Goal: Task Accomplishment & Management: Use online tool/utility

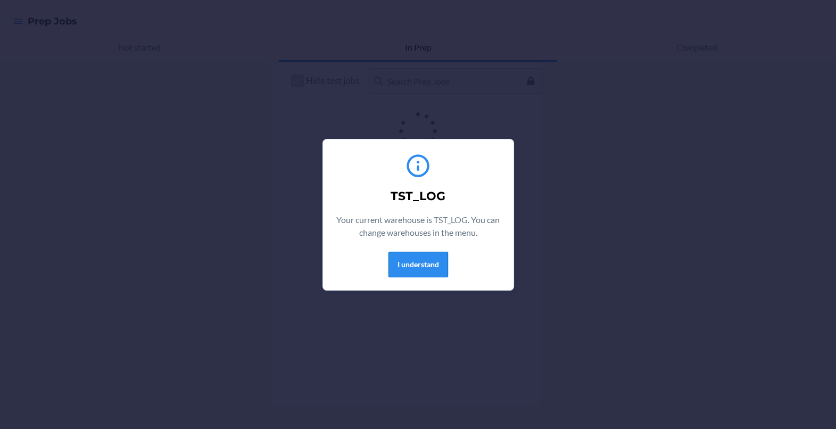
click at [433, 260] on button "I understand" at bounding box center [419, 265] width 60 height 26
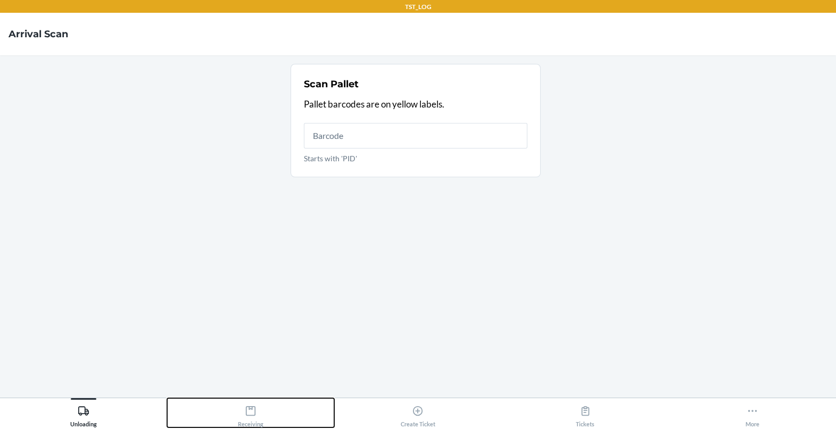
click at [240, 418] on div "Receiving" at bounding box center [251, 414] width 26 height 27
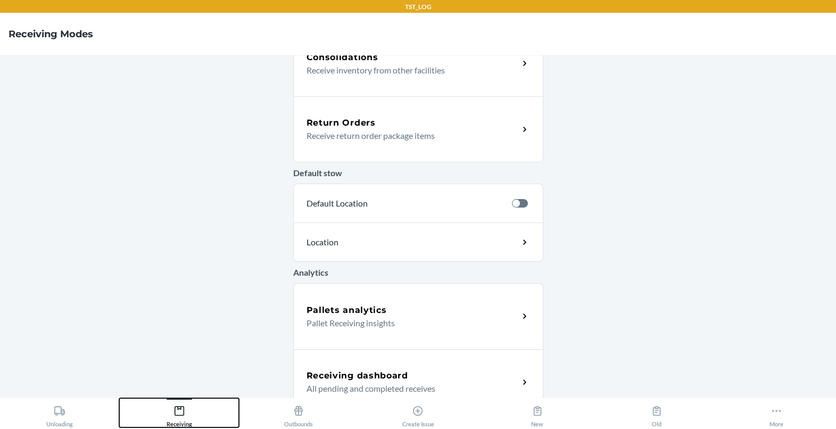
scroll to position [312, 0]
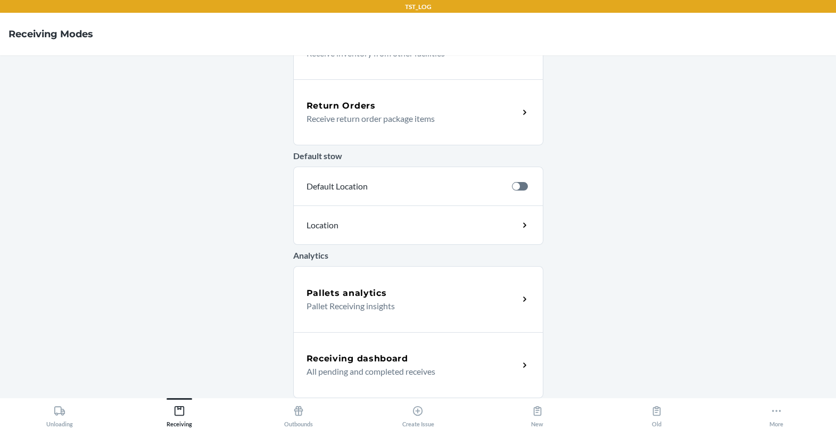
click at [507, 114] on p "Receive return order package items" at bounding box center [409, 118] width 204 height 13
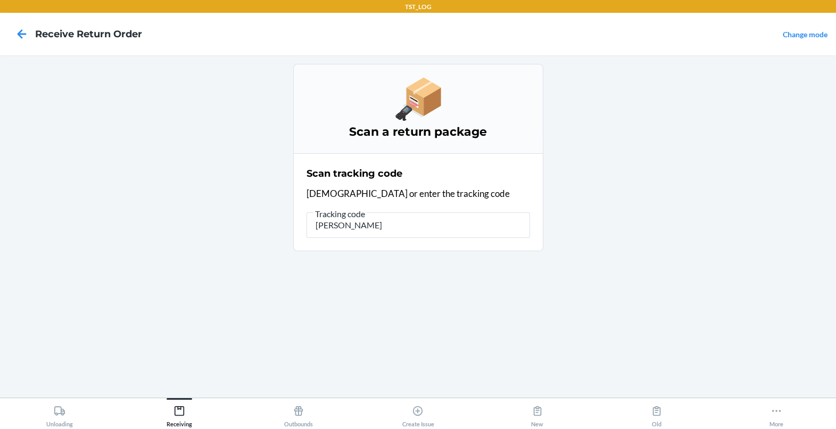
type input "roblank"
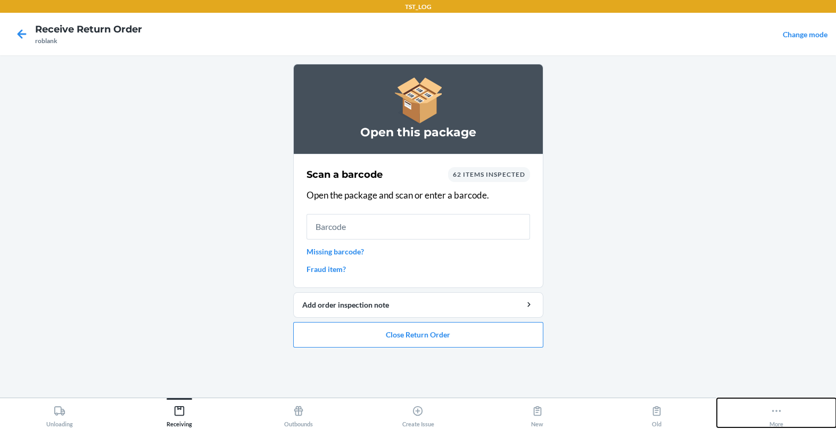
click at [782, 421] on div "More" at bounding box center [777, 414] width 14 height 27
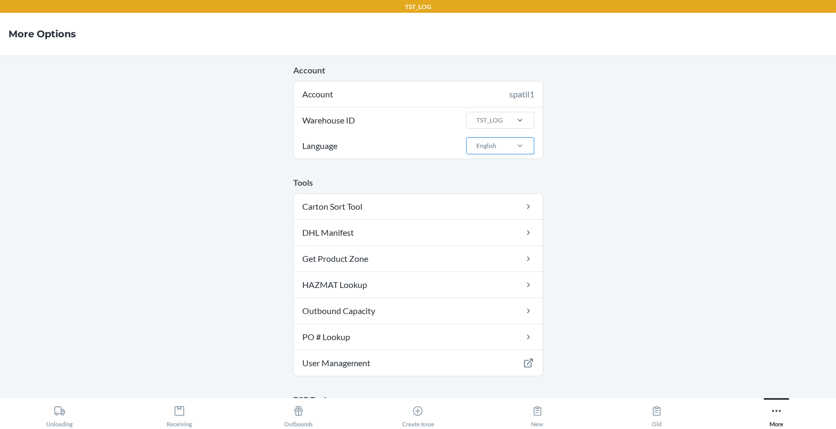
click at [508, 143] on div at bounding box center [520, 146] width 28 height 11
click at [476, 143] on input "Language English" at bounding box center [475, 146] width 1 height 10
click at [497, 187] on div "Español" at bounding box center [503, 189] width 57 height 20
click at [476, 151] on input "Language option Español focused, 0 of 2. 2 results available. Use Up and Down t…" at bounding box center [475, 146] width 1 height 10
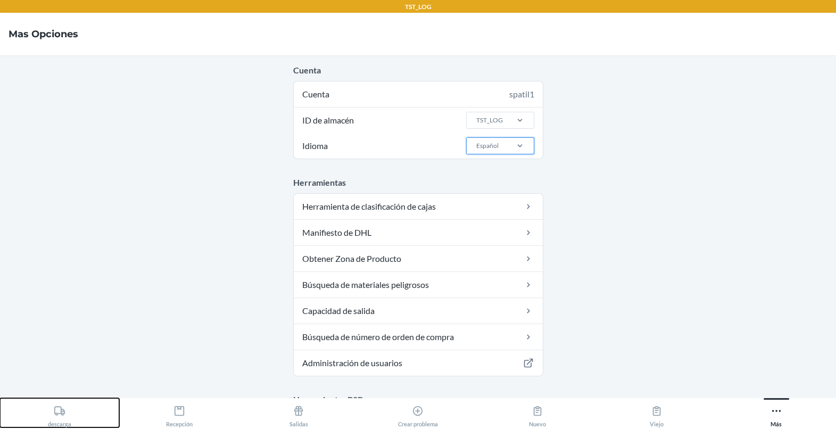
click at [108, 405] on button "descarga" at bounding box center [59, 412] width 119 height 29
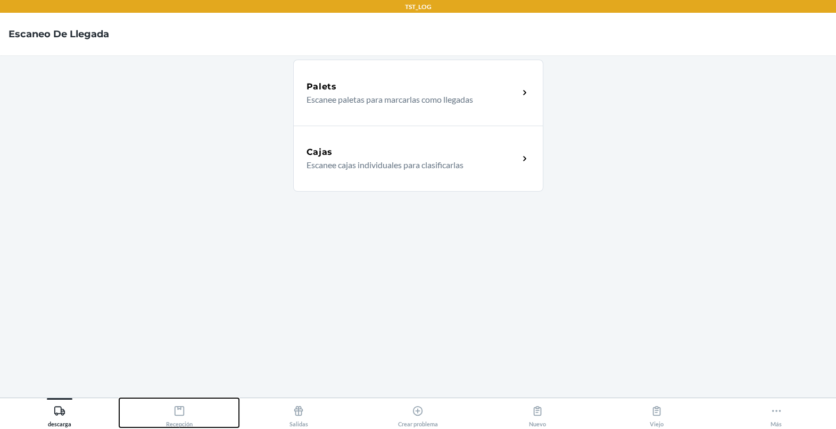
click at [184, 410] on icon at bounding box center [180, 411] width 12 height 12
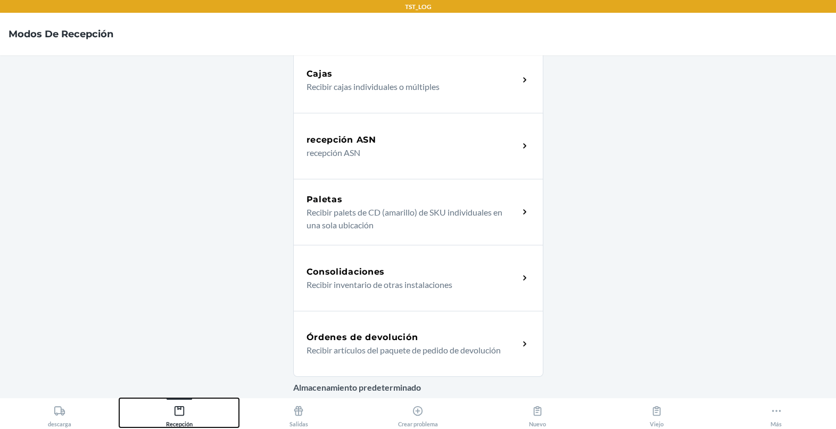
scroll to position [200, 0]
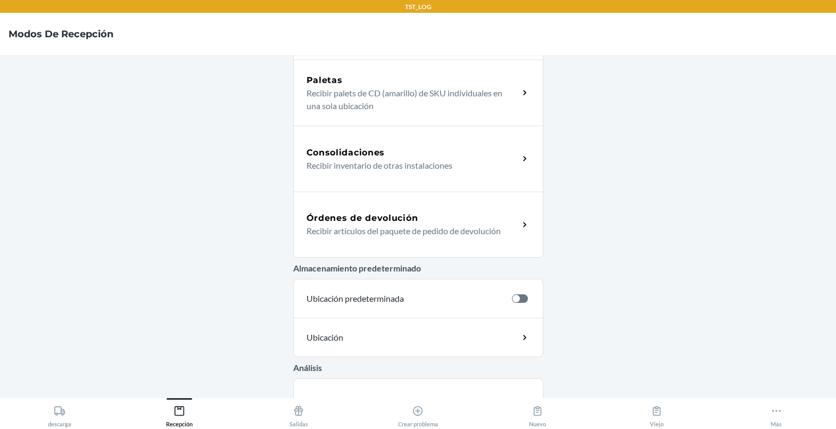
click at [356, 223] on h5 "Órdenes de devolución" at bounding box center [363, 218] width 112 height 13
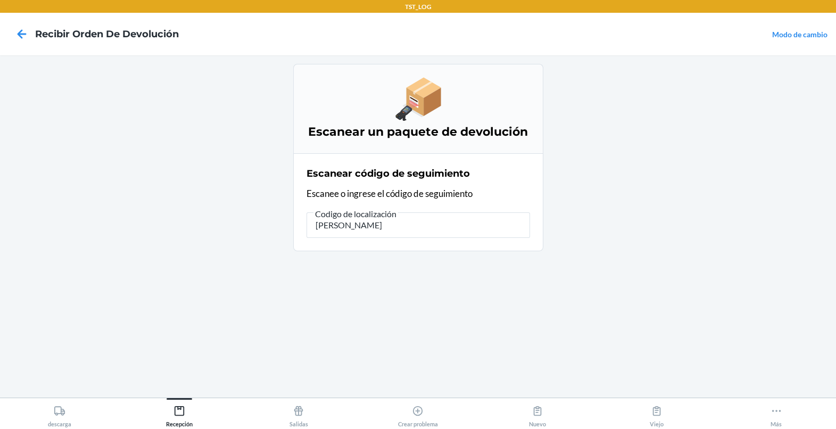
type input "roblank"
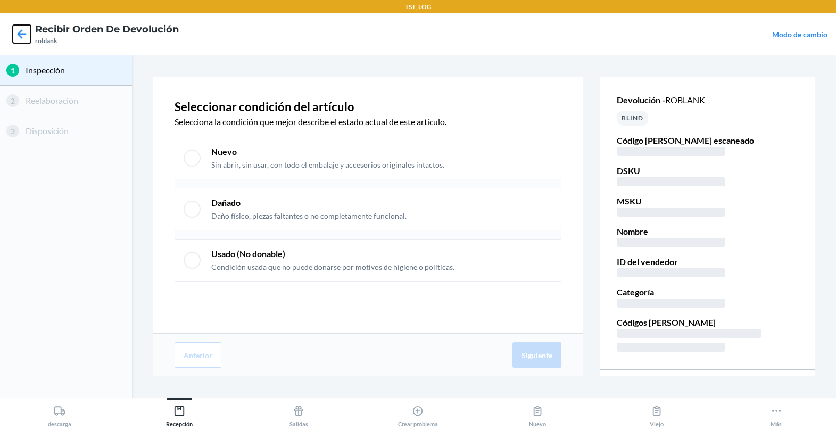
click at [16, 38] on icon at bounding box center [22, 34] width 18 height 18
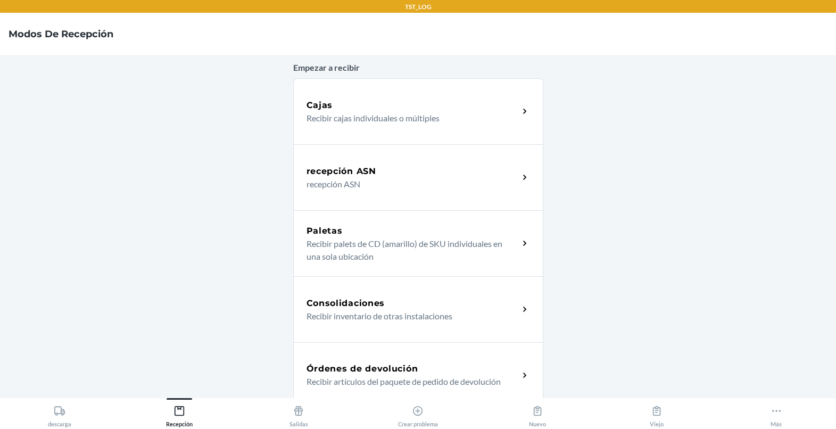
scroll to position [64, 0]
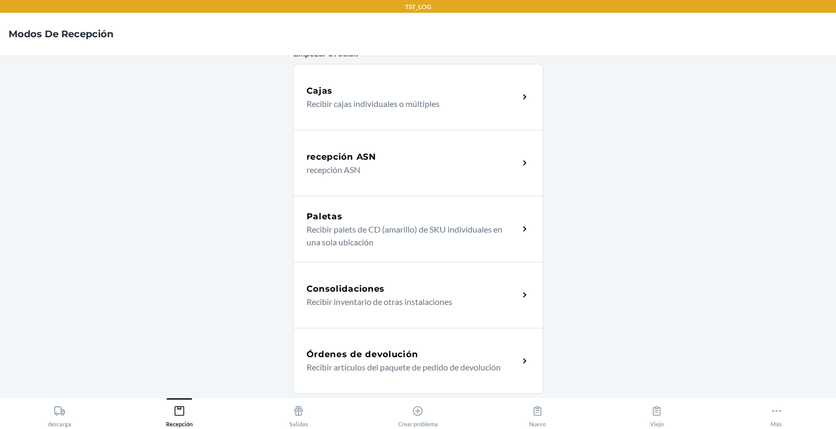
click at [396, 343] on div "Órdenes de devolución Recibir artículos del paquete de pedido de devolución" at bounding box center [418, 361] width 250 height 66
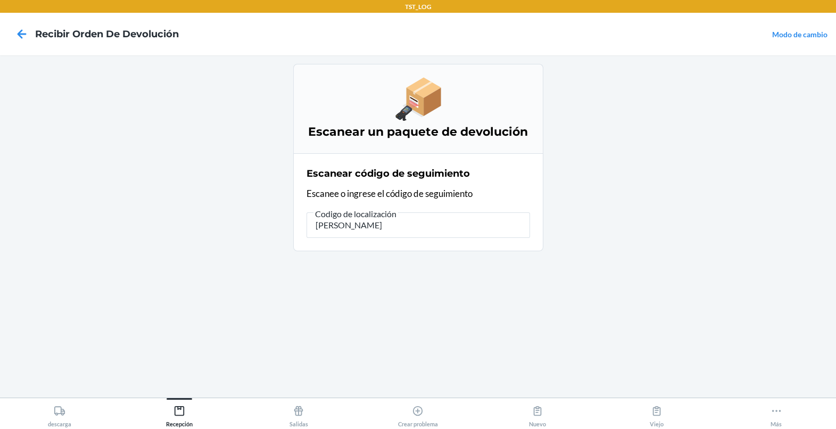
type input "roblank"
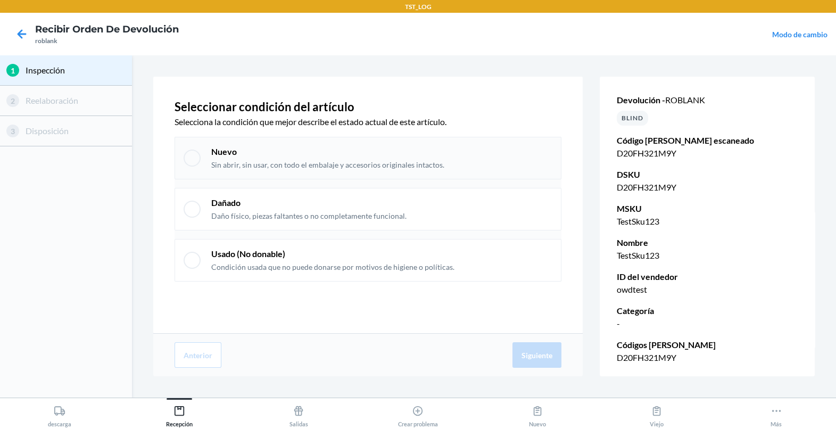
click at [398, 169] on p "Sin abrir, sin usar, con todo el embalaje y accesorios originales intactos." at bounding box center [327, 165] width 233 height 11
checkbox input "true"
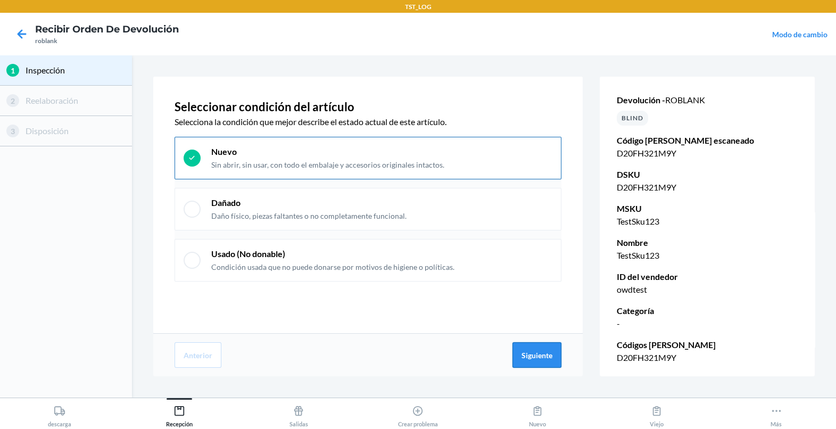
click at [553, 361] on button "Siguiente" at bounding box center [537, 355] width 49 height 26
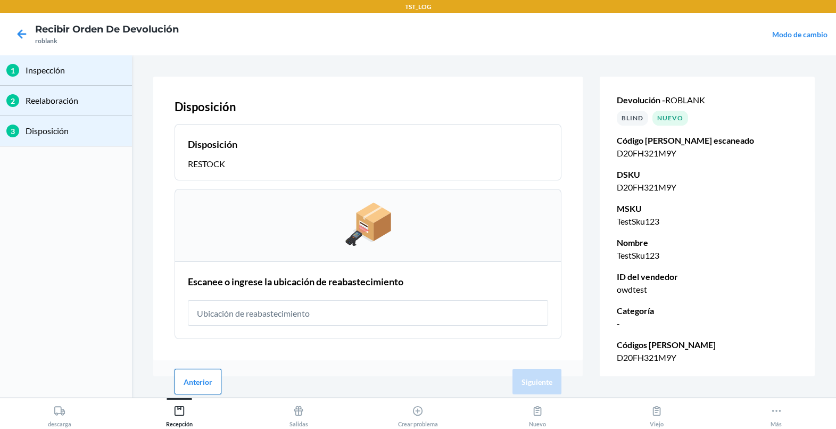
click at [212, 372] on button "Anterior" at bounding box center [198, 382] width 47 height 26
